Goal: Check status: Check status

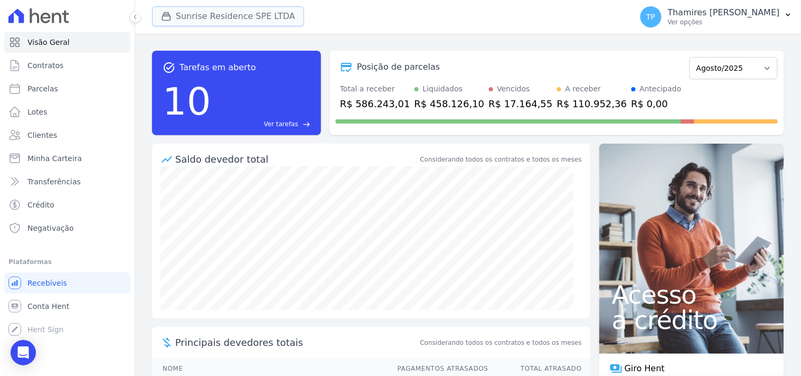
click at [224, 20] on button "Sunrise Residence SPE LTDA" at bounding box center [228, 16] width 152 height 20
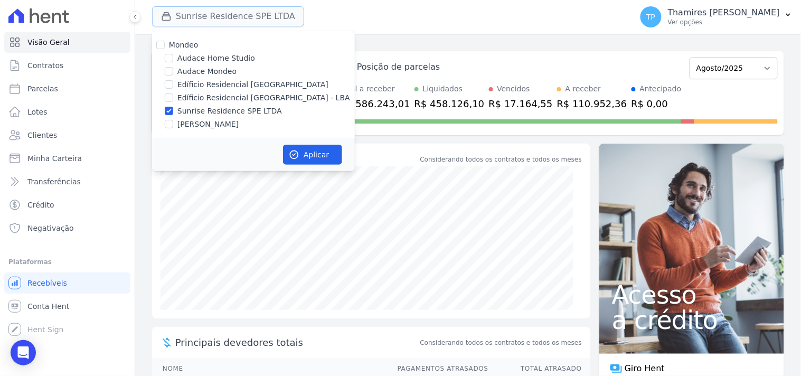
click at [224, 20] on button "Sunrise Residence SPE LTDA" at bounding box center [228, 16] width 152 height 20
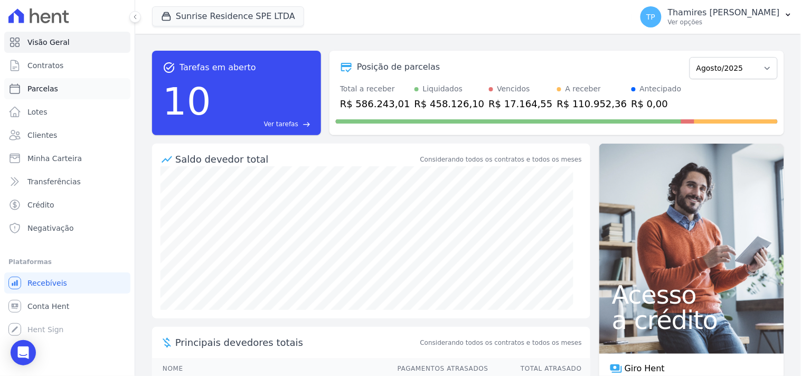
click at [95, 80] on link "Parcelas" at bounding box center [67, 88] width 126 height 21
select select
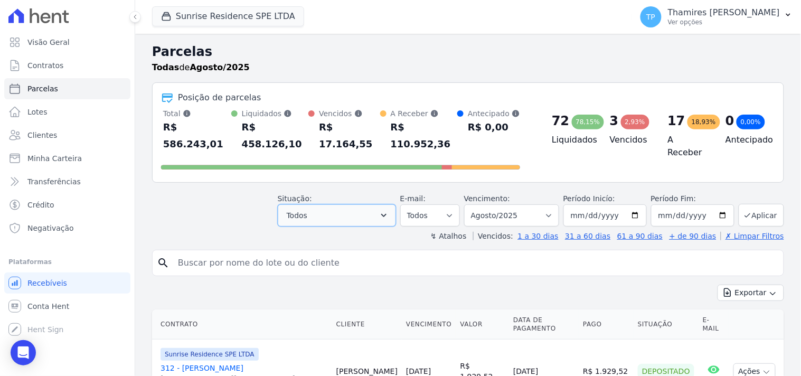
click at [324, 204] on button "Todos" at bounding box center [337, 215] width 118 height 22
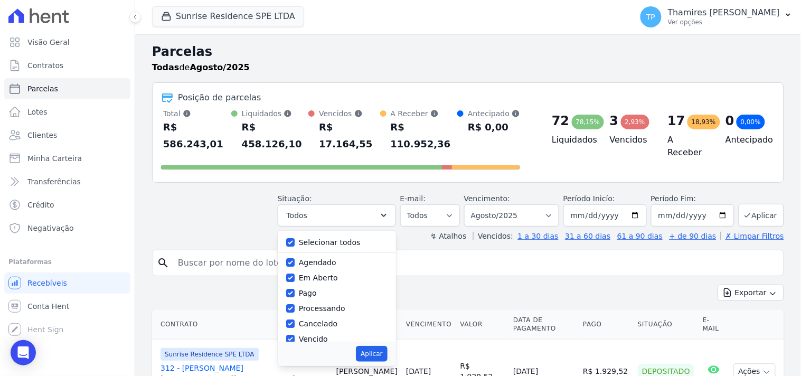
click at [324, 238] on label "Selecionar todos" at bounding box center [330, 242] width 62 height 8
click at [295, 238] on input "Selecionar todos" at bounding box center [290, 242] width 8 height 8
checkbox input "false"
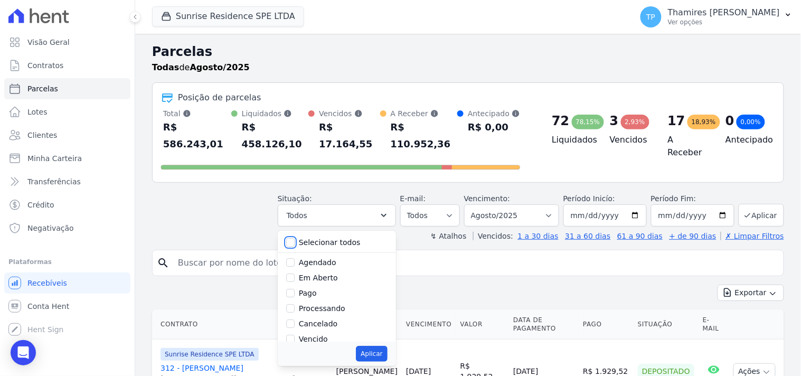
checkbox input "false"
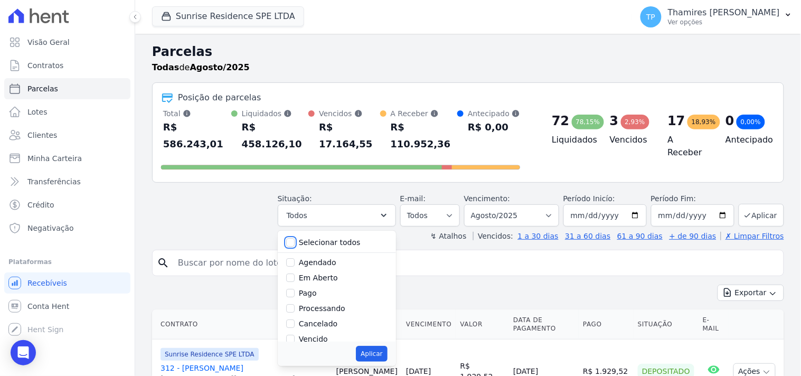
checkbox input "false"
click at [317, 289] on label "Pago" at bounding box center [308, 293] width 18 height 8
click at [295, 289] on input "Pago" at bounding box center [290, 293] width 8 height 8
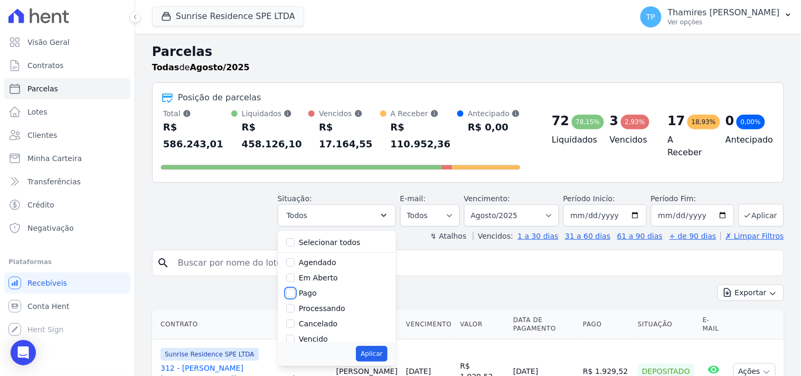
checkbox input "true"
drag, startPoint x: 380, startPoint y: 325, endPoint x: 384, endPoint y: 336, distance: 12.2
click at [380, 342] on div "Aplicar" at bounding box center [337, 354] width 118 height 24
click at [384, 346] on button "Aplicar" at bounding box center [371, 354] width 31 height 16
select select "paid"
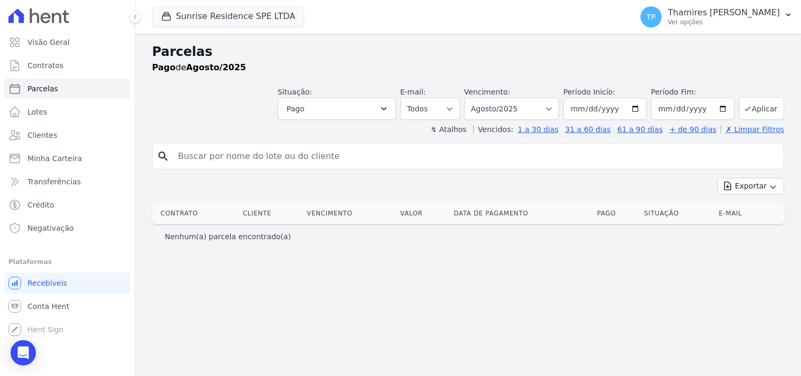
select select
click at [361, 108] on button "Pago" at bounding box center [337, 109] width 118 height 22
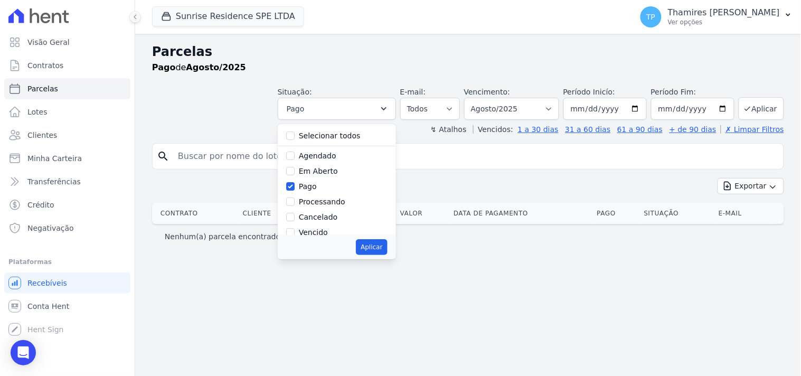
click at [340, 140] on label "Selecionar todos" at bounding box center [330, 135] width 62 height 8
click at [295, 140] on input "Selecionar todos" at bounding box center [290, 135] width 8 height 8
checkbox input "true"
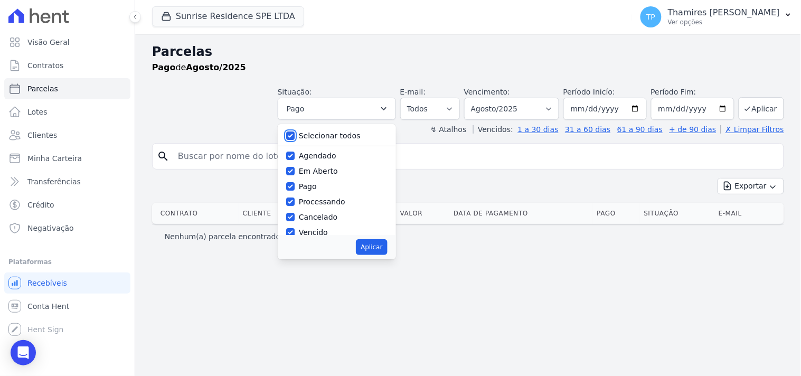
checkbox input "true"
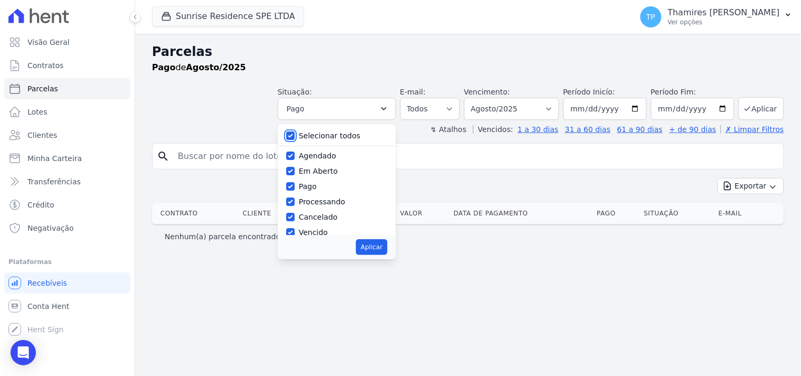
checkbox input "true"
click at [387, 249] on button "Aplicar" at bounding box center [371, 247] width 31 height 16
select select "scheduled"
